Goal: Task Accomplishment & Management: Use online tool/utility

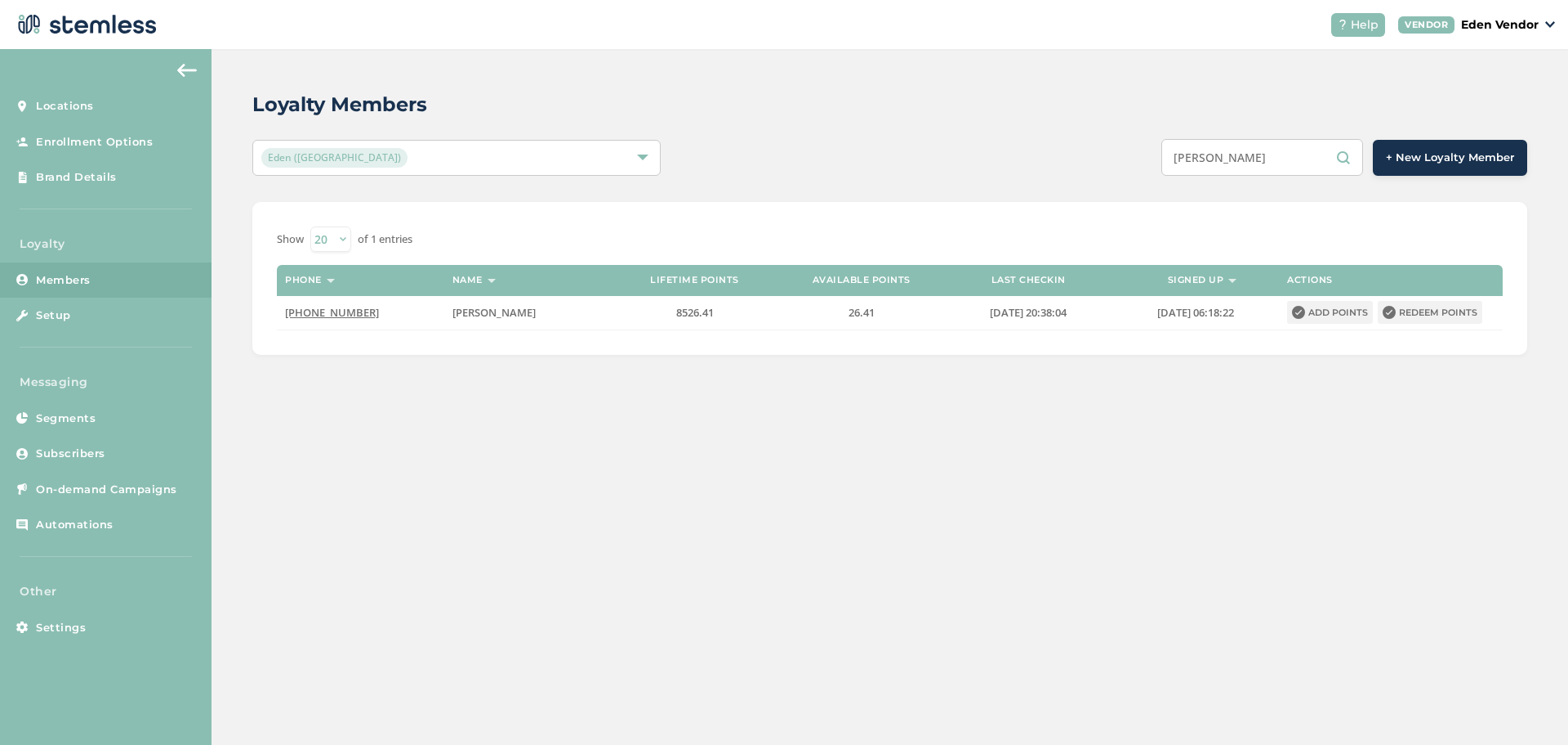
drag, startPoint x: 1116, startPoint y: 157, endPoint x: 1038, endPoint y: 175, distance: 80.0
click at [1111, 157] on div "[PERSON_NAME] + New Loyalty Member" at bounding box center [1156, 157] width 744 height 37
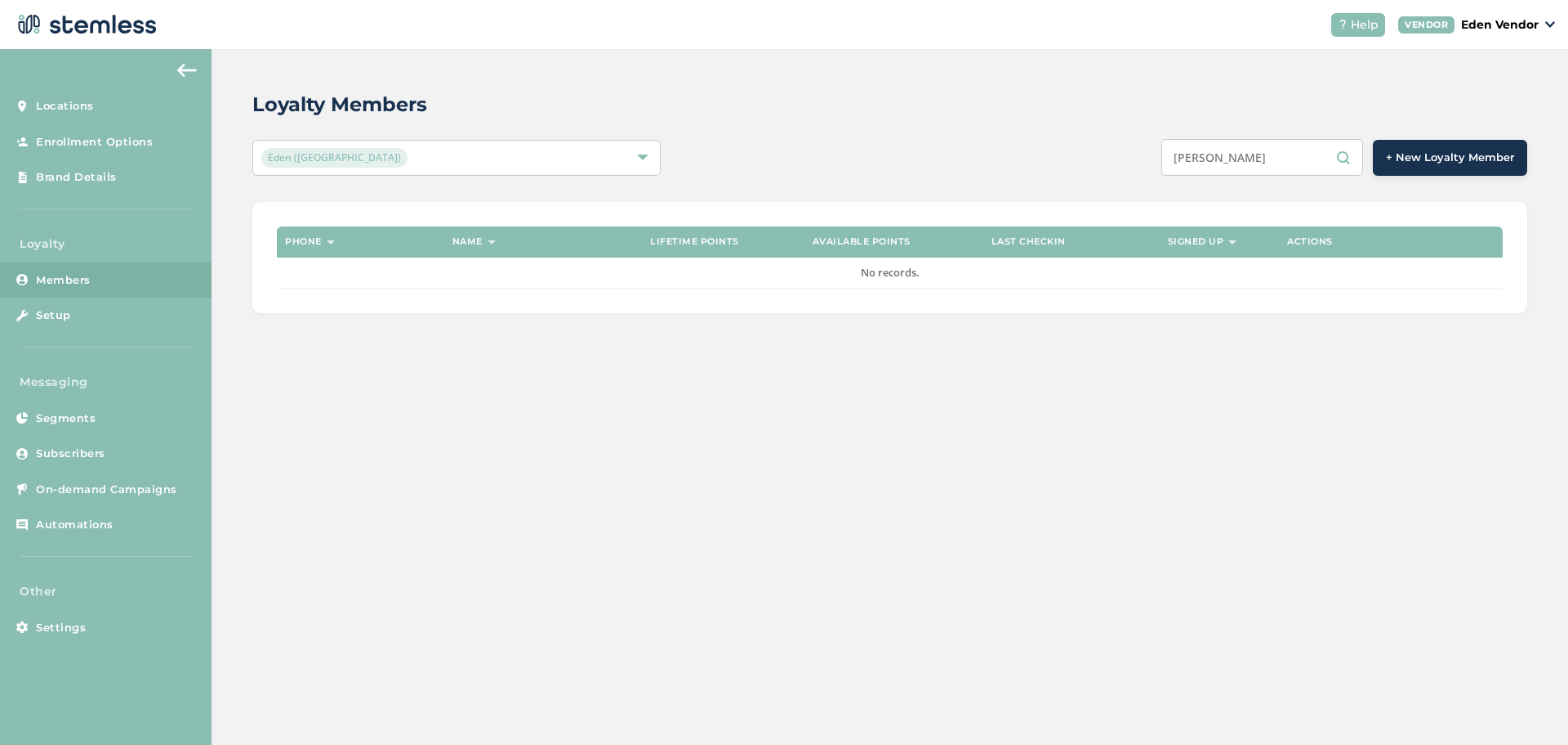
click at [1265, 157] on input "[PERSON_NAME]" at bounding box center [1262, 157] width 201 height 37
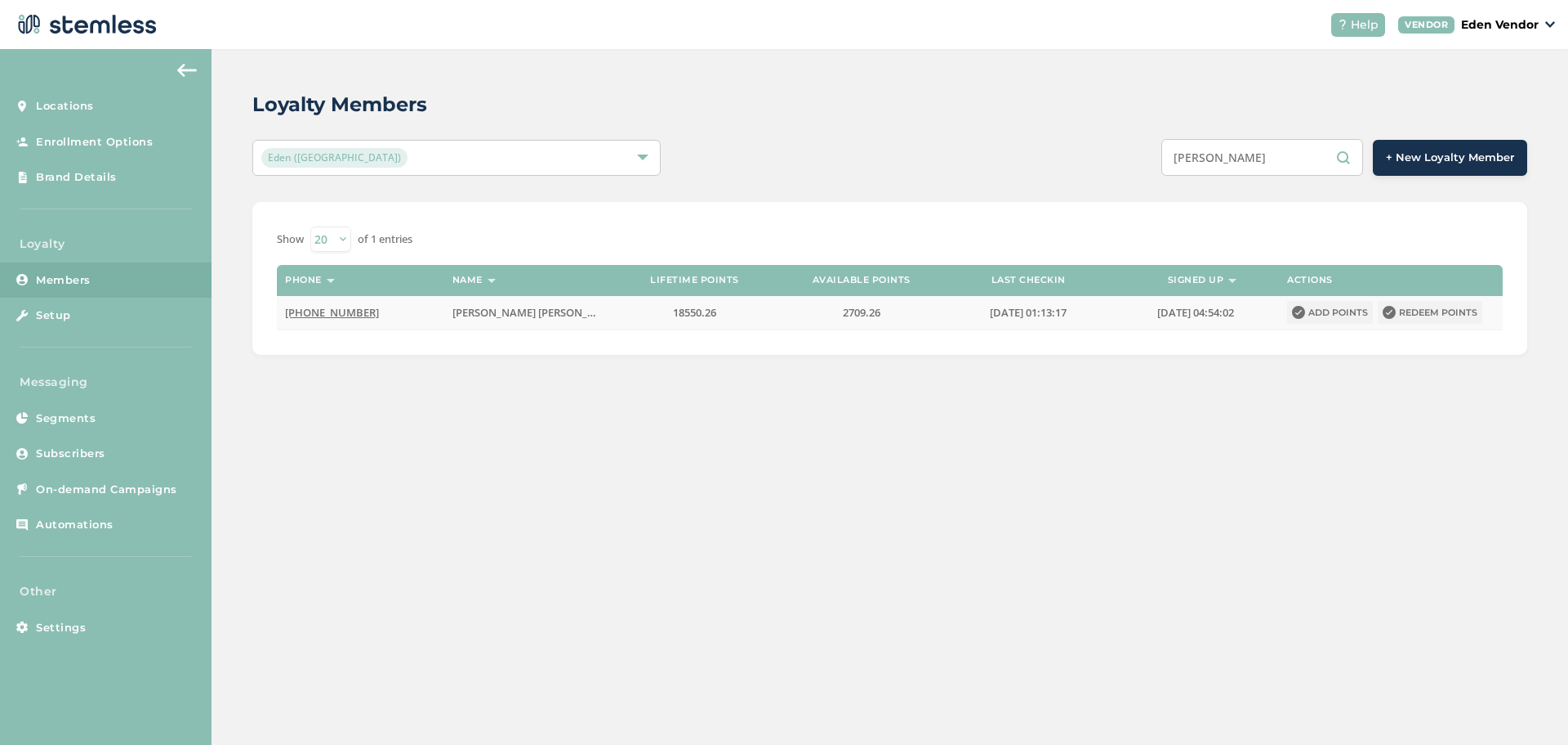
type input "[PERSON_NAME]"
click at [1444, 312] on button "Redeem points" at bounding box center [1429, 312] width 105 height 23
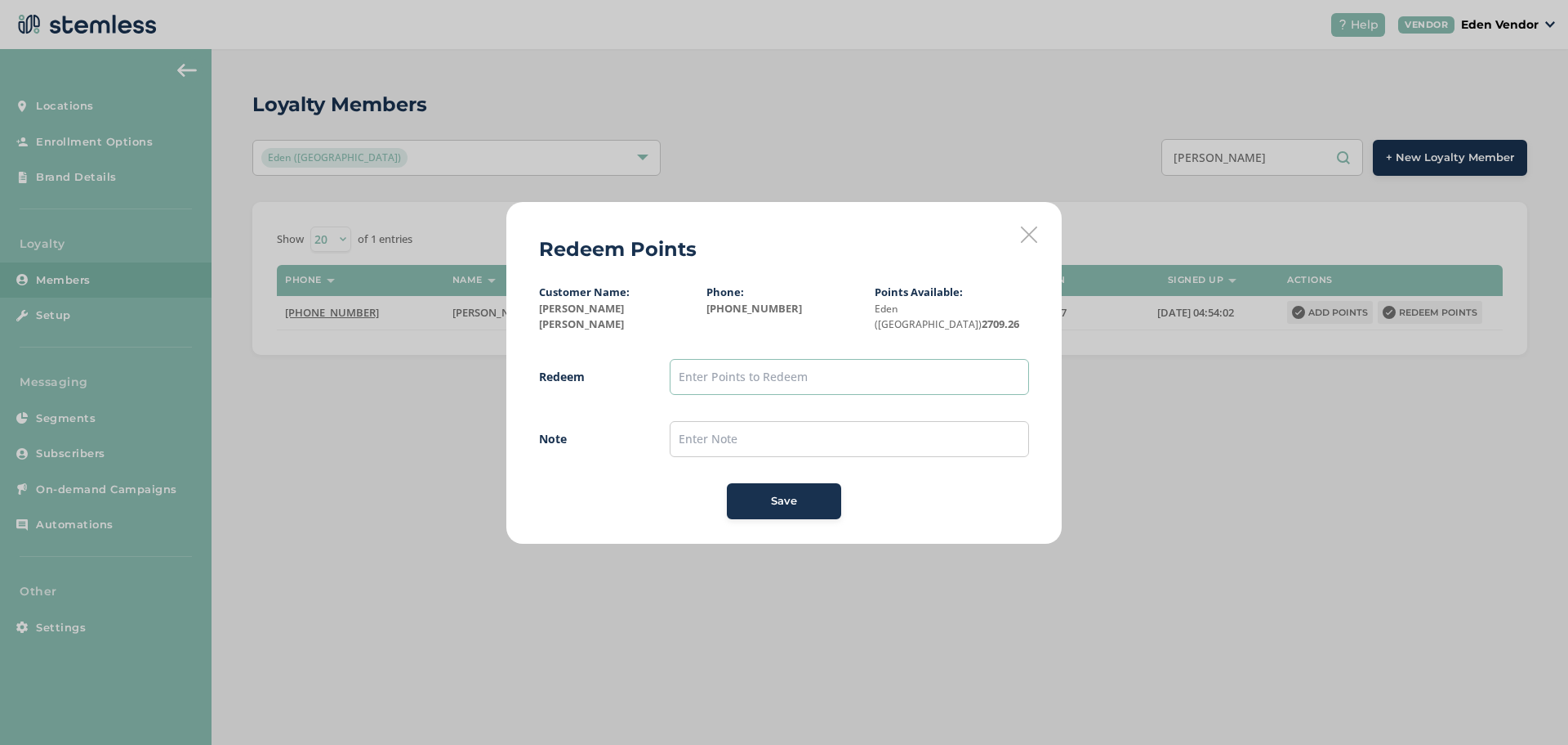
drag, startPoint x: 767, startPoint y: 370, endPoint x: 792, endPoint y: 366, distance: 25.3
click at [768, 370] on input "text" at bounding box center [849, 377] width 360 height 36
click at [820, 361] on input "text" at bounding box center [849, 377] width 360 height 36
type input "12"
click at [738, 501] on button "Save" at bounding box center [784, 501] width 115 height 36
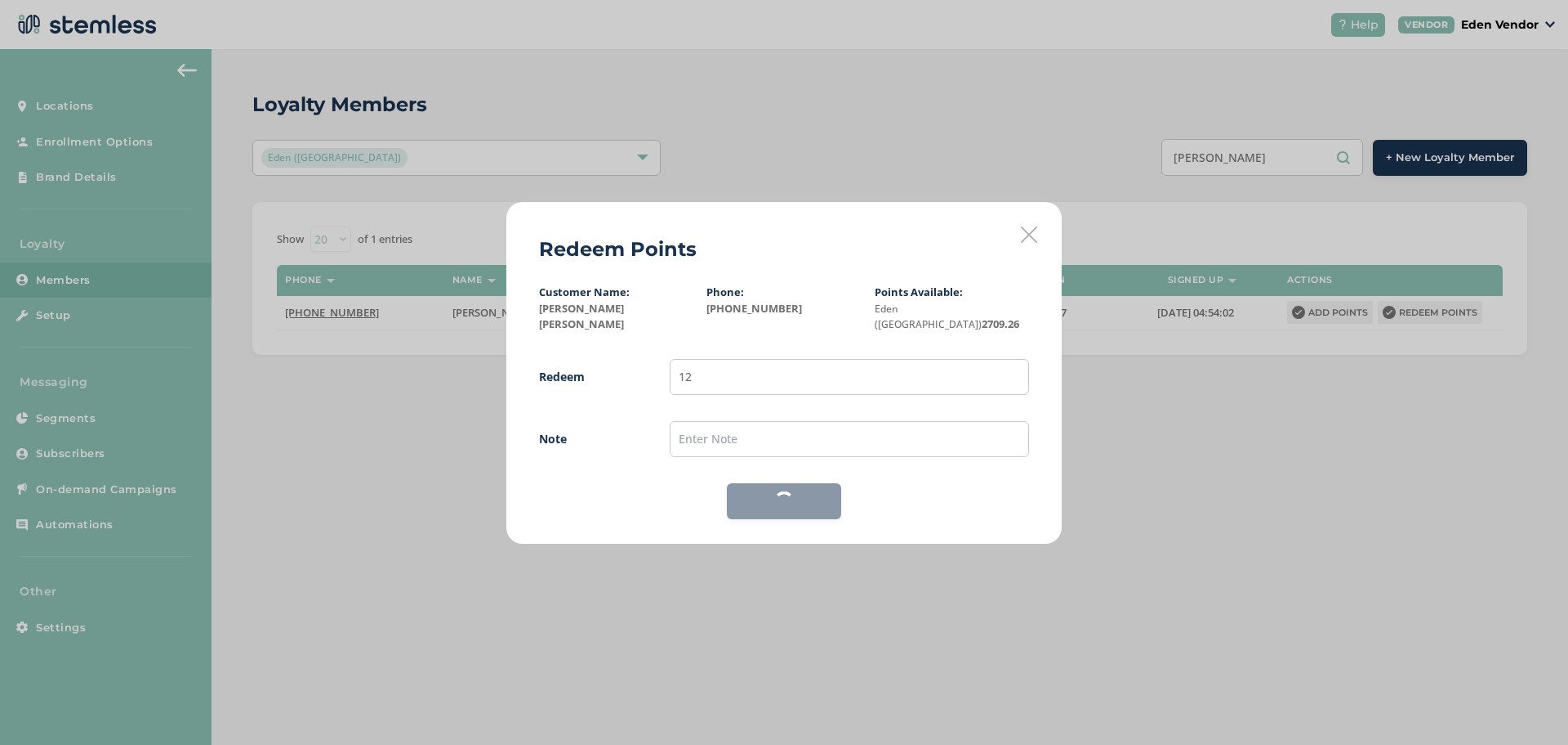
click at [754, 500] on div "Save" at bounding box center [784, 501] width 115 height 36
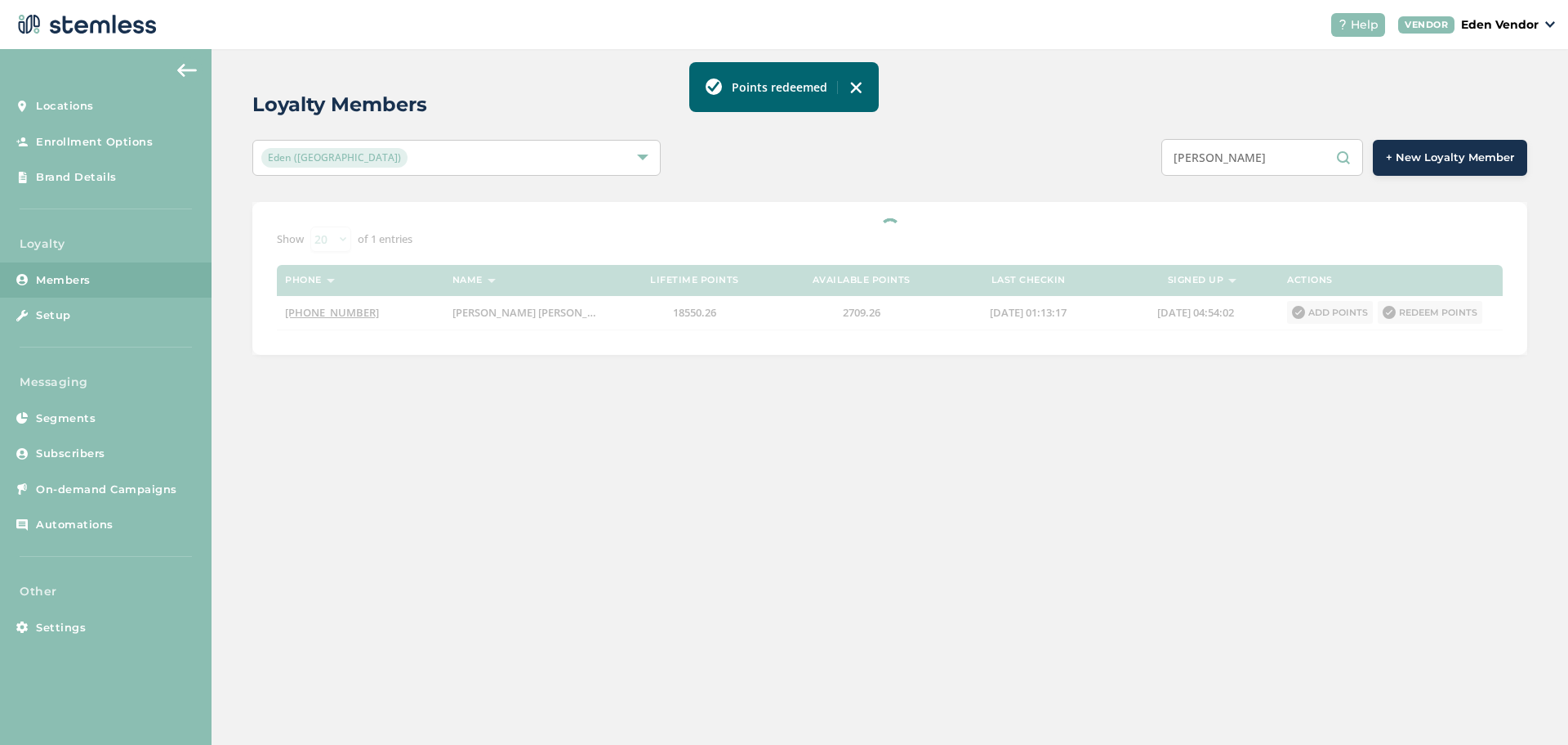
click at [858, 88] on img at bounding box center [855, 87] width 13 height 13
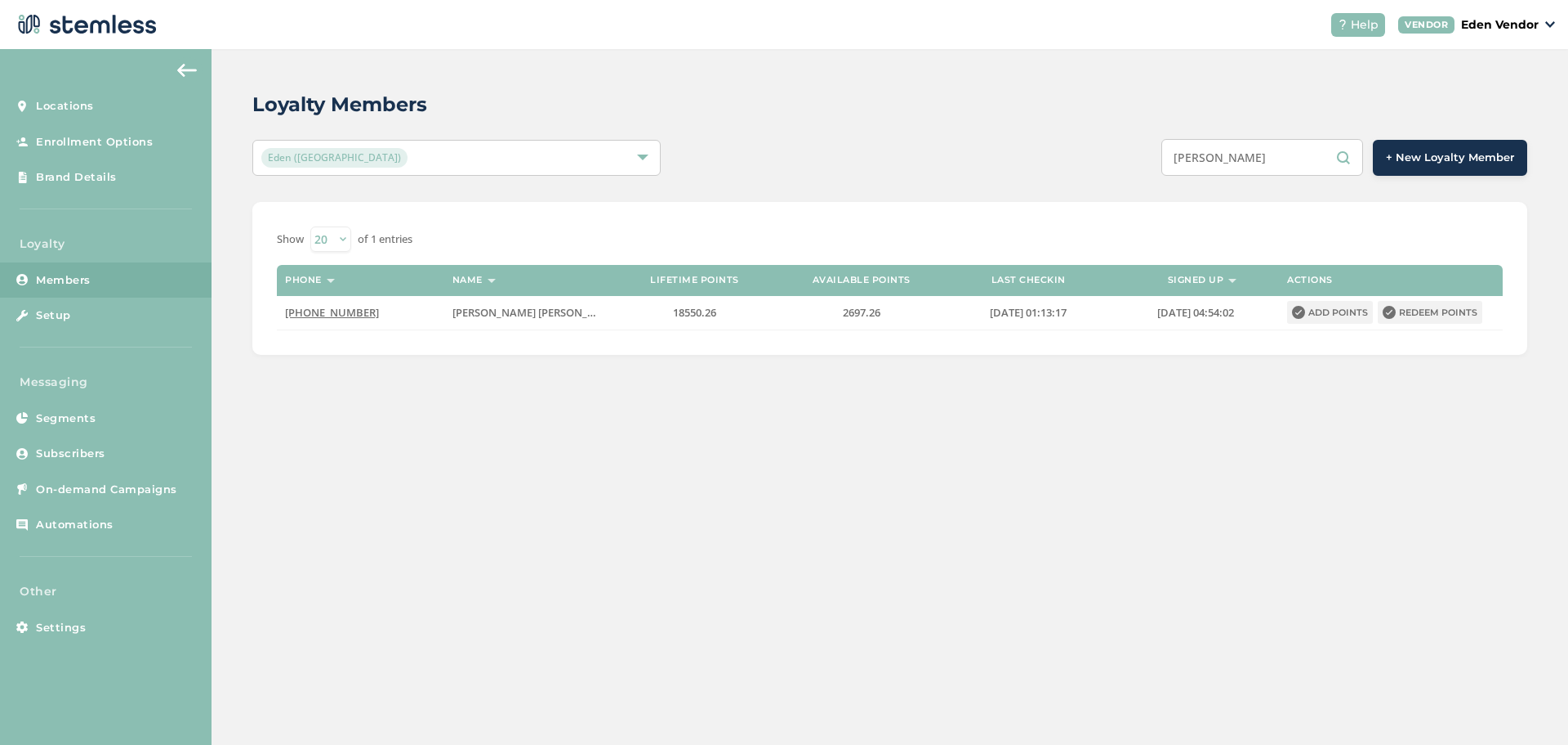
drag, startPoint x: 1245, startPoint y: 164, endPoint x: 1165, endPoint y: 150, distance: 81.2
click at [1165, 150] on div "[PERSON_NAME] + New Loyalty Member" at bounding box center [1156, 157] width 744 height 37
type input "E"
